Goal: Transaction & Acquisition: Purchase product/service

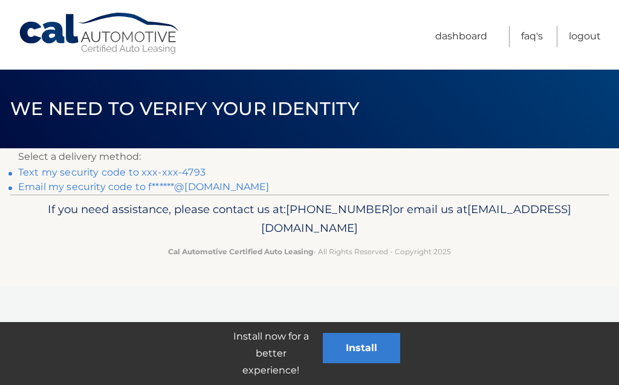
click at [68, 173] on link "Text my security code to xxx-xxx-4793" at bounding box center [111, 171] width 187 height 11
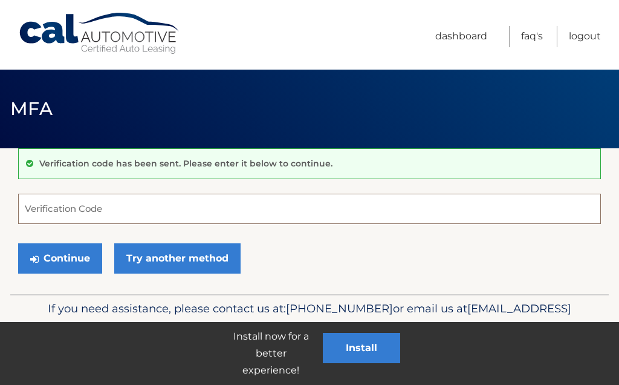
click at [224, 195] on input "Verification Code" at bounding box center [309, 208] width 583 height 30
type input "362340"
click at [65, 260] on button "Continue" at bounding box center [60, 258] width 84 height 30
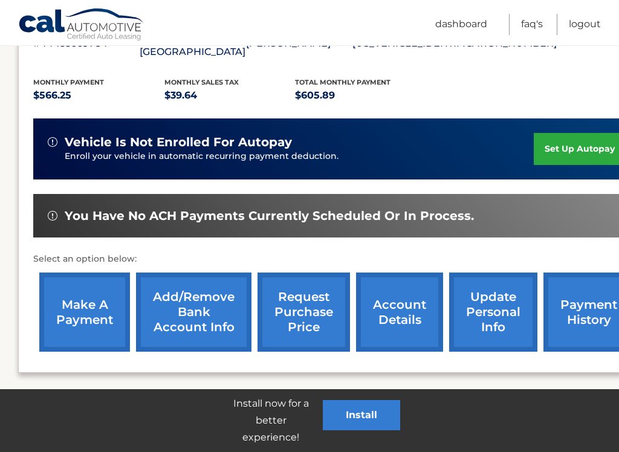
scroll to position [249, 0]
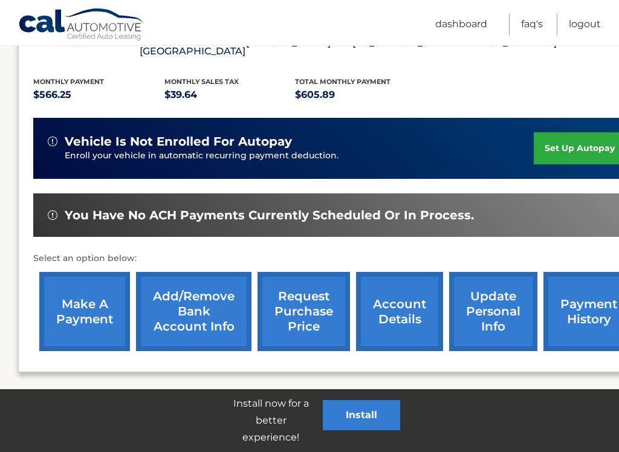
click at [81, 297] on link "make a payment" at bounding box center [84, 311] width 91 height 79
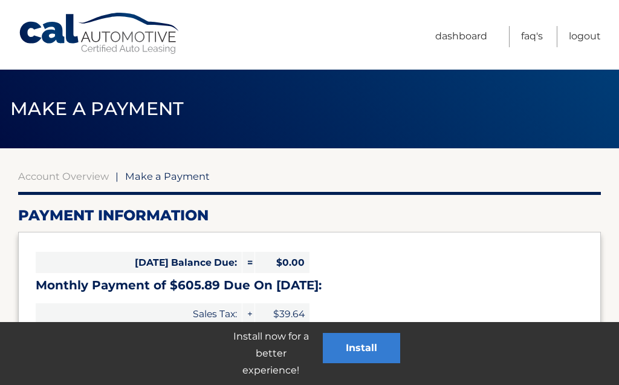
select select "NWI4NmNkZmEtMDQ1OC00Yjk2LWIxNDItZmI3OTM2MDlkYzdl"
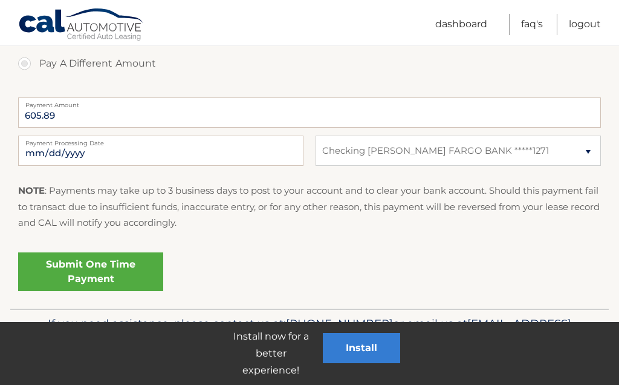
scroll to position [476, 0]
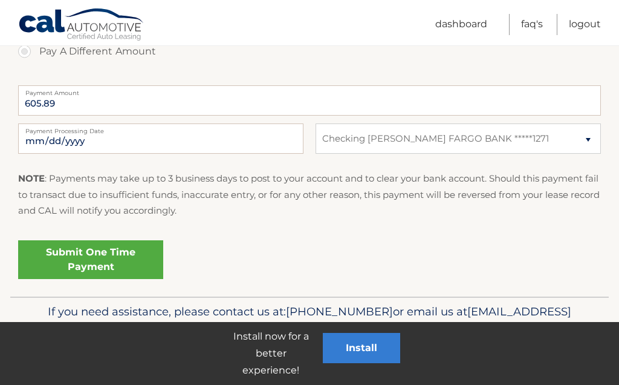
click at [94, 259] on link "Submit One Time Payment" at bounding box center [90, 259] width 145 height 39
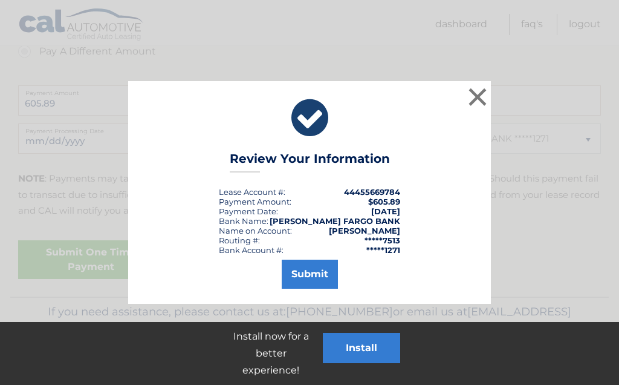
click at [319, 278] on button "Submit" at bounding box center [310, 273] width 56 height 29
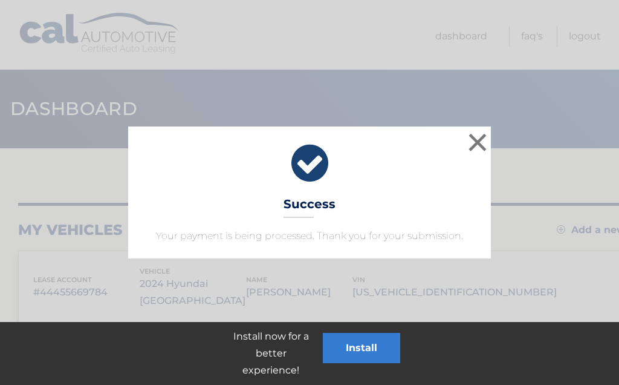
click at [478, 140] on button "×" at bounding box center [478, 142] width 24 height 24
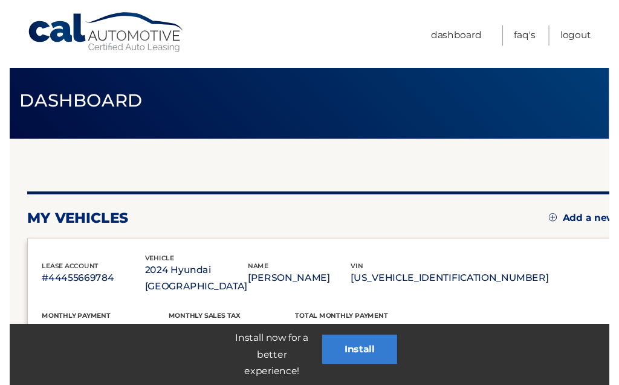
scroll to position [16, 0]
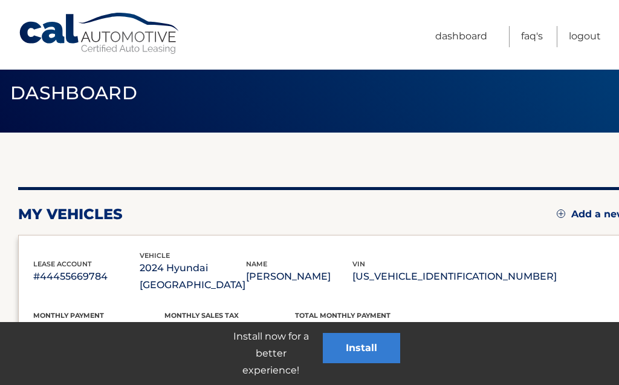
click at [590, 37] on link "Logout" at bounding box center [585, 36] width 32 height 21
